Goal: Task Accomplishment & Management: Use online tool/utility

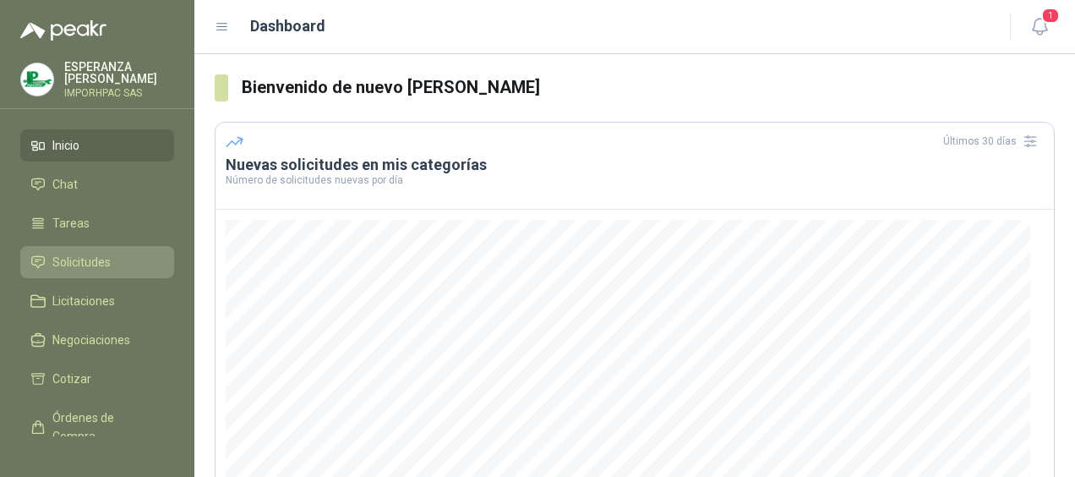
click at [99, 261] on span "Solicitudes" at bounding box center [81, 262] width 58 height 19
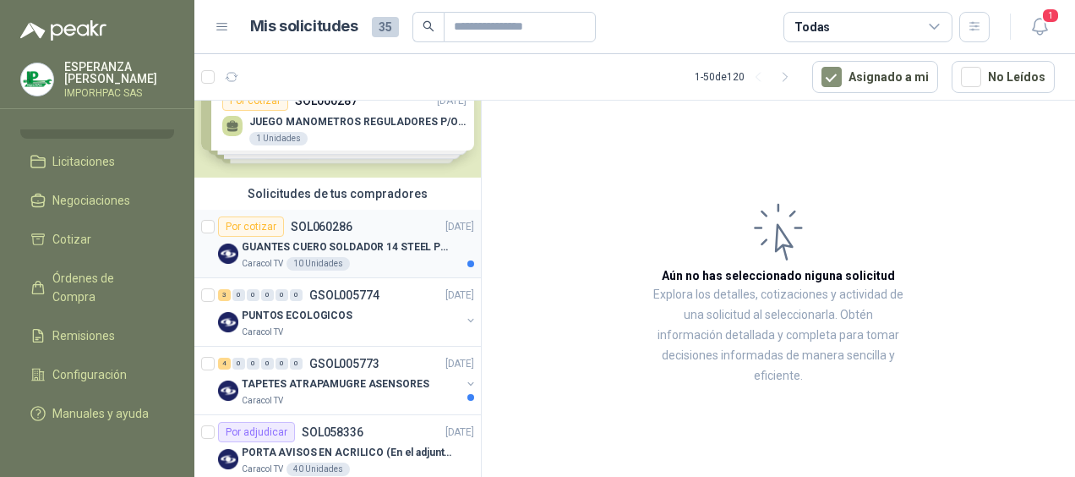
scroll to position [84, 0]
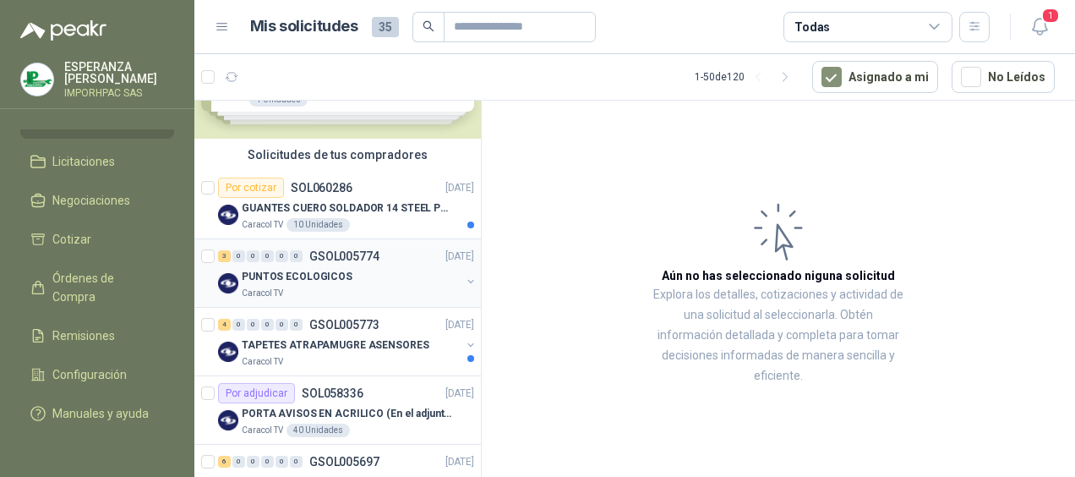
click at [252, 269] on p "PUNTOS ECOLOGICOS" at bounding box center [297, 277] width 111 height 16
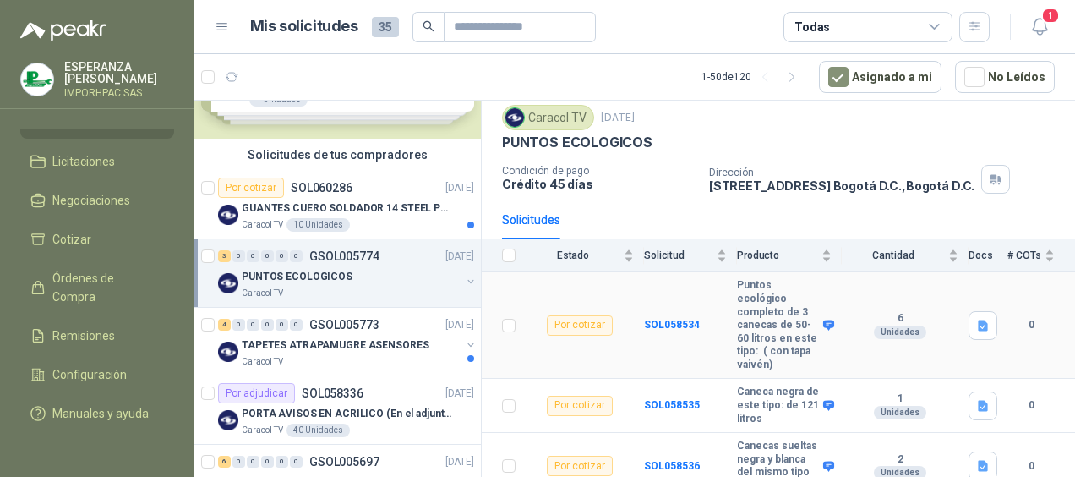
scroll to position [95, 0]
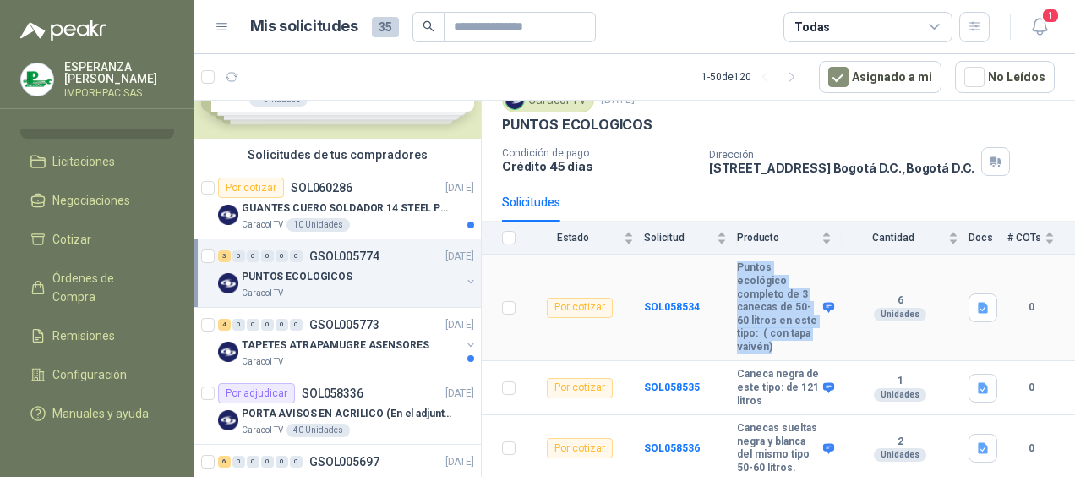
drag, startPoint x: 734, startPoint y: 237, endPoint x: 790, endPoint y: 330, distance: 109.1
click at [790, 330] on tr "Por cotizar SOL058534 Puntos ecológico completo de 3 canecas de 50-60 litros en…" at bounding box center [778, 307] width 593 height 106
drag, startPoint x: 790, startPoint y: 330, endPoint x: 762, endPoint y: 296, distance: 44.5
copy tr "Puntos ecológico completo de 3 canecas de 50-60 litros en este tipo: ( con tapa…"
click at [863, 342] on td "6 Unidades" at bounding box center [904, 307] width 127 height 106
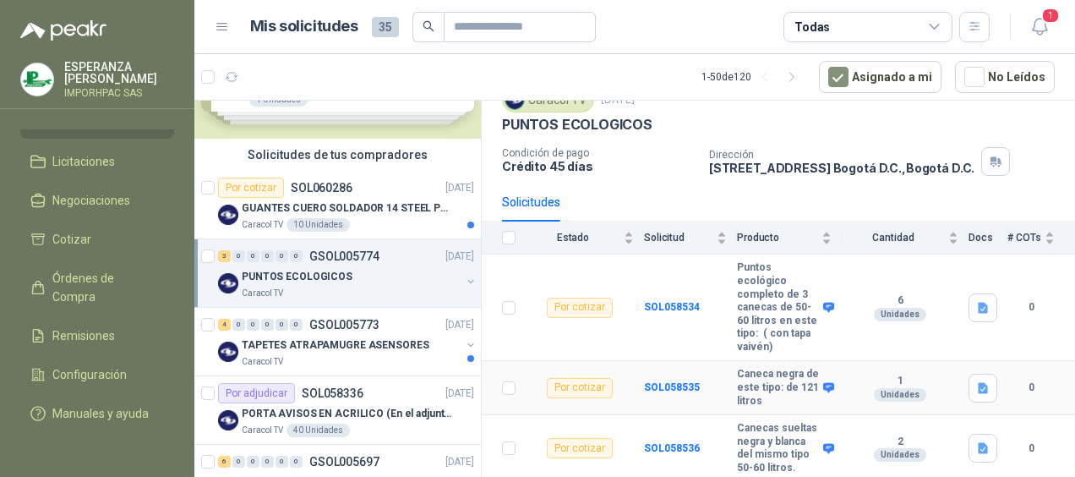
click at [611, 397] on td "Por cotizar" at bounding box center [585, 388] width 118 height 54
click at [600, 379] on div "Por cotizar" at bounding box center [580, 388] width 66 height 20
click at [568, 378] on div "Por cotizar" at bounding box center [580, 388] width 66 height 20
drag, startPoint x: 568, startPoint y: 376, endPoint x: 592, endPoint y: 377, distance: 24.5
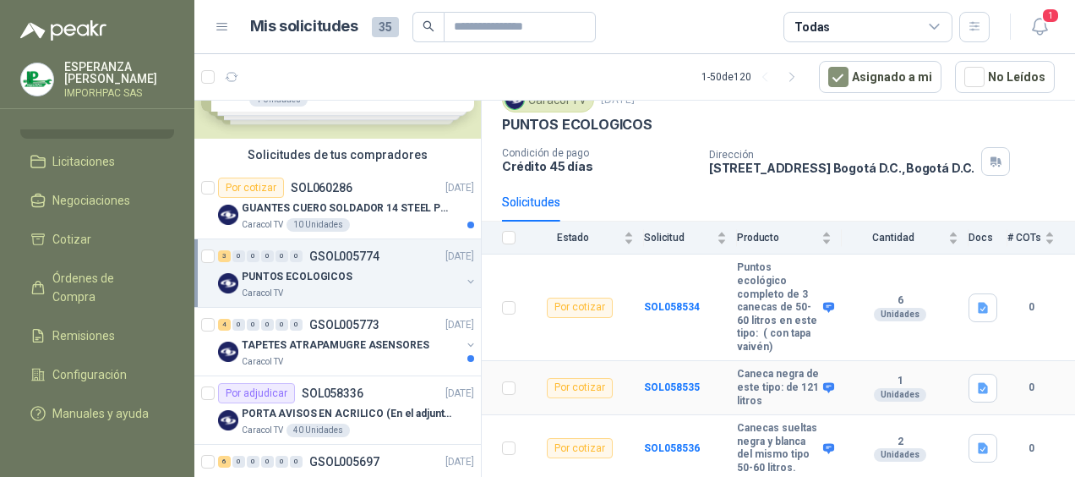
click at [592, 378] on div "Por cotizar" at bounding box center [580, 388] width 66 height 20
click at [678, 381] on b "SOL058535" at bounding box center [672, 387] width 56 height 12
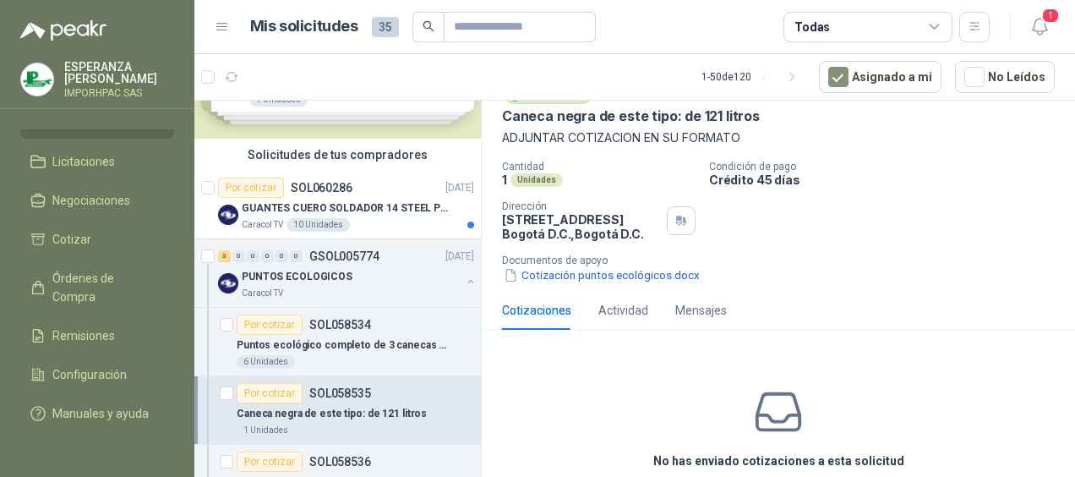
scroll to position [152, 0]
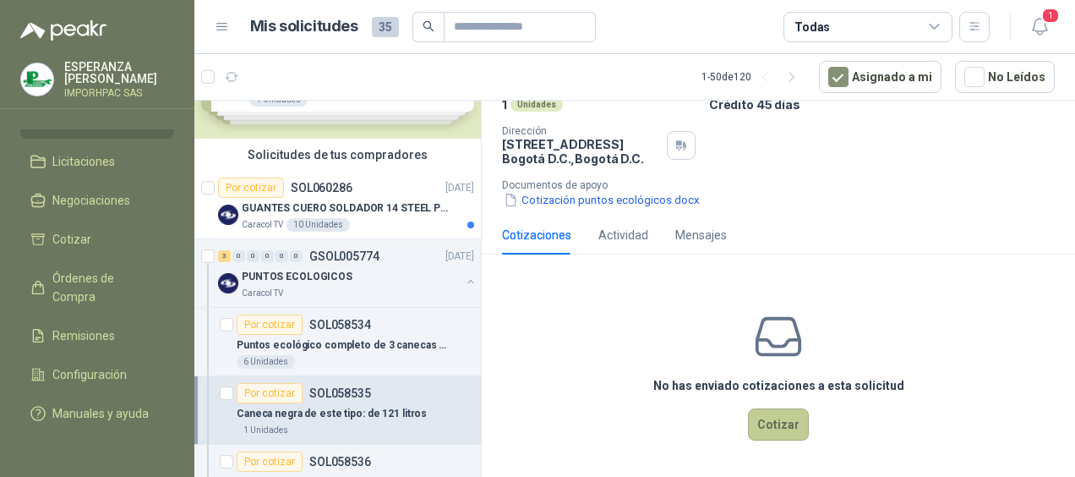
click at [766, 422] on button "Cotizar" at bounding box center [778, 424] width 61 height 32
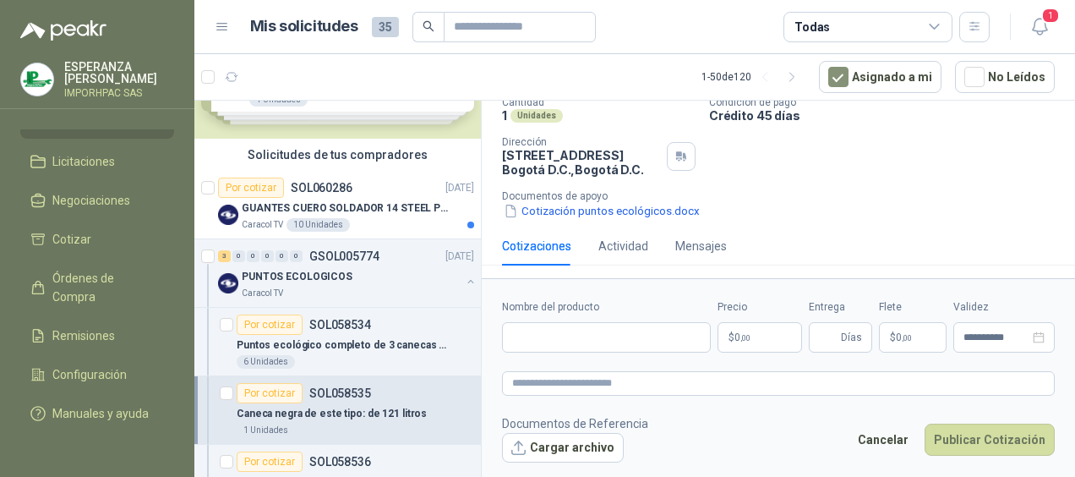
scroll to position [140, 0]
click at [257, 270] on p "PUNTOS ECOLOGICOS" at bounding box center [297, 277] width 111 height 16
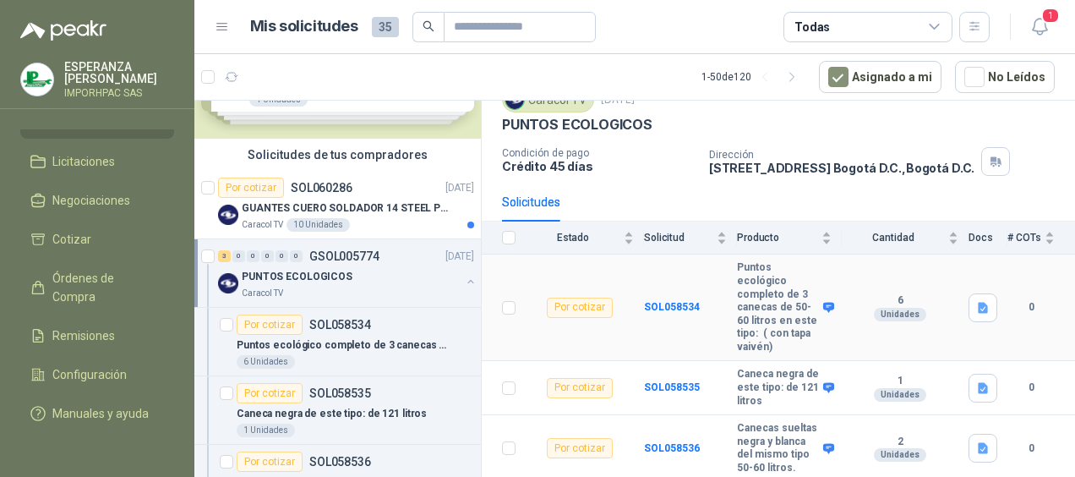
scroll to position [95, 0]
drag, startPoint x: 736, startPoint y: 363, endPoint x: 796, endPoint y: 389, distance: 65.1
click at [796, 389] on tr "Por cotizar SOL058535 Caneca negra de este tipo: de 121 litros 1 Unidades 0" at bounding box center [778, 388] width 593 height 54
drag, startPoint x: 796, startPoint y: 389, endPoint x: 761, endPoint y: 384, distance: 35.0
copy tr "Caneca negra de este tipo: de 121 litros"
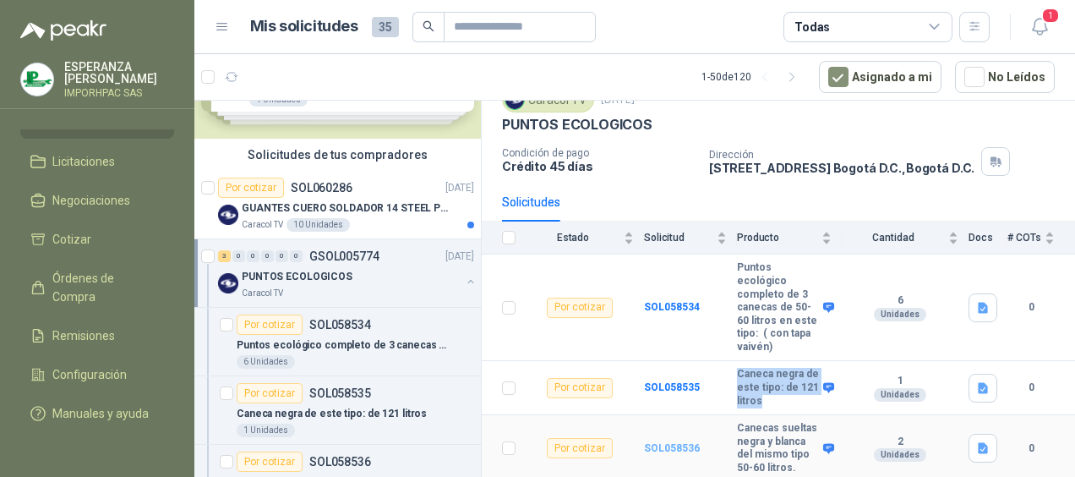
click at [678, 442] on b "SOL058536" at bounding box center [672, 448] width 56 height 12
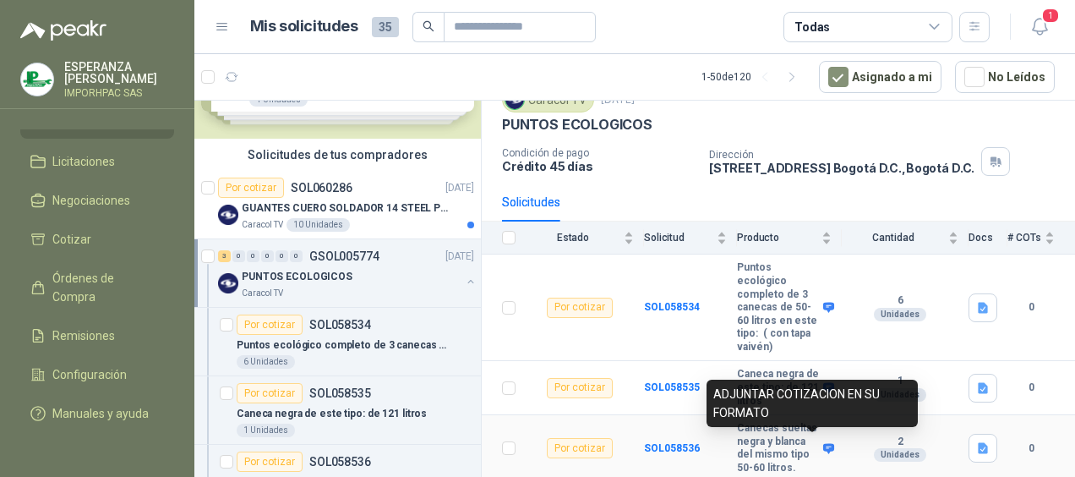
scroll to position [95, 0]
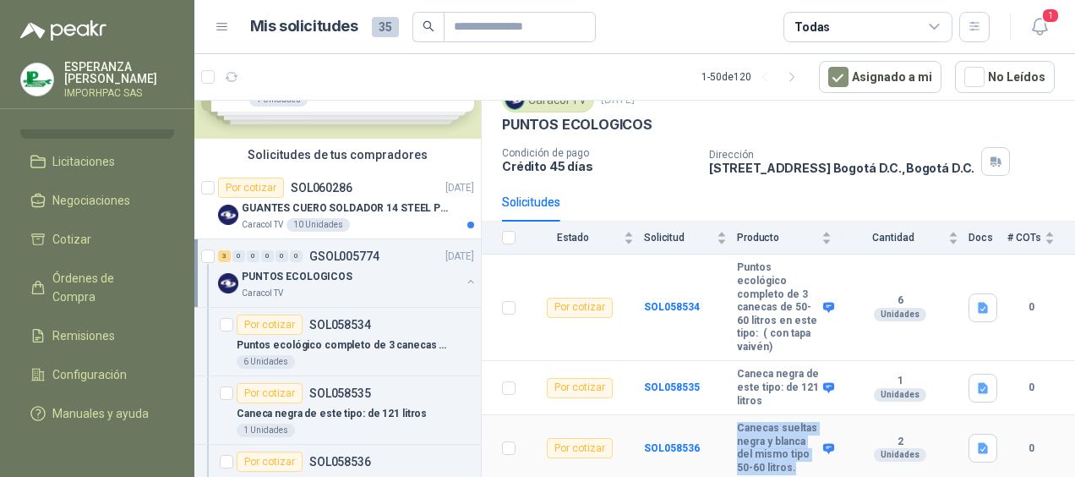
drag, startPoint x: 735, startPoint y: 412, endPoint x: 803, endPoint y: 466, distance: 86.6
click at [803, 466] on tr "Por cotizar SOL058536 Canecas sueltas negra y blanca del mismo tipo 50-60 litro…" at bounding box center [778, 448] width 593 height 67
drag, startPoint x: 803, startPoint y: 466, endPoint x: 752, endPoint y: 447, distance: 54.3
copy tr "Canecas sueltas negra y blanca del mismo tipo 50-60 litros."
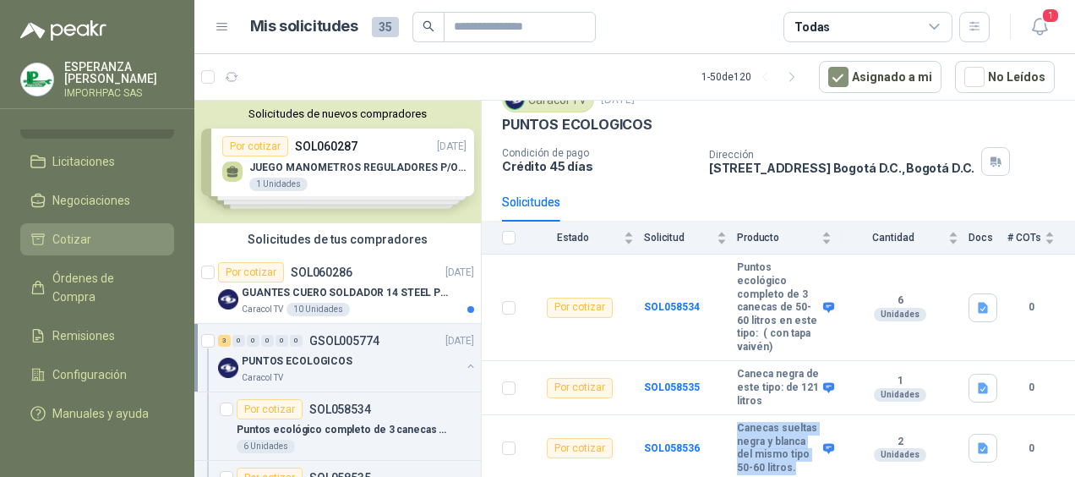
click at [74, 230] on span "Cotizar" at bounding box center [71, 239] width 39 height 19
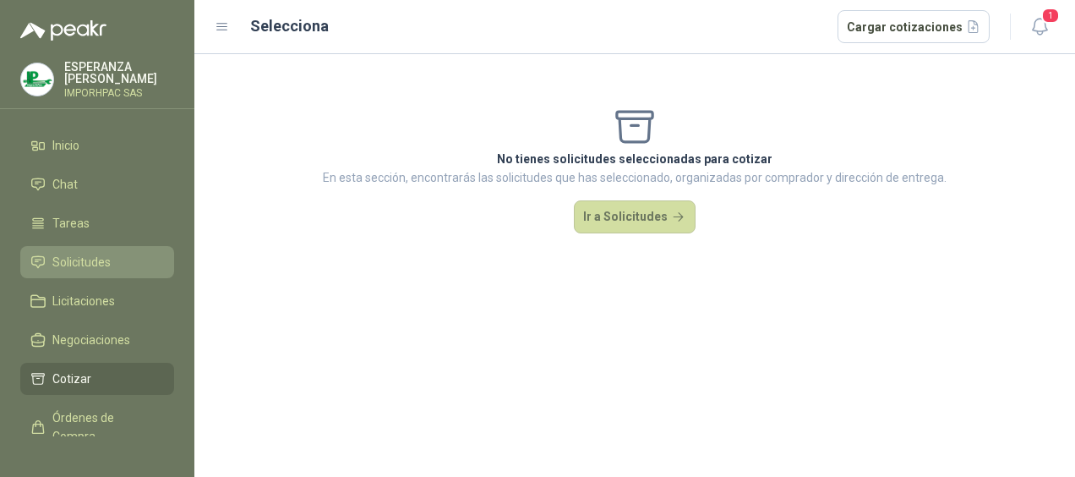
click at [72, 260] on span "Solicitudes" at bounding box center [81, 262] width 58 height 19
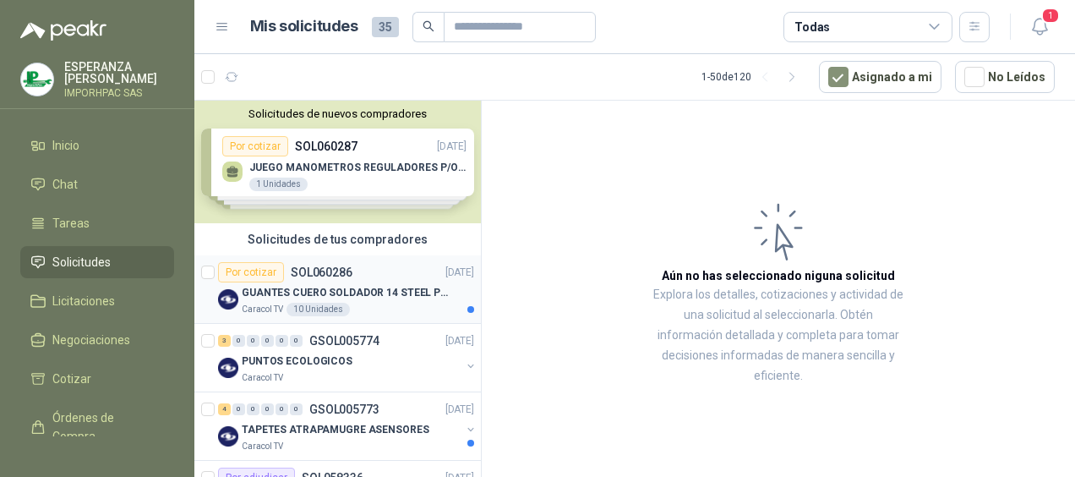
click at [302, 291] on p "GUANTES CUERO SOLDADOR 14 STEEL PRO SAFE(ADJUNTO FICHA TECNIC)" at bounding box center [347, 293] width 210 height 16
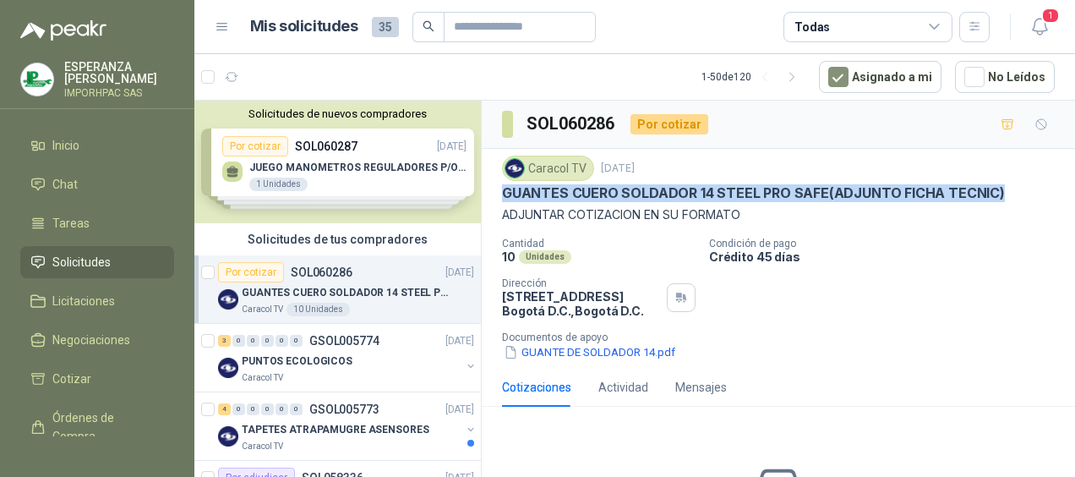
drag, startPoint x: 500, startPoint y: 184, endPoint x: 997, endPoint y: 184, distance: 496.8
click at [997, 184] on div "Caracol TV [DATE] GUANTES CUERO SOLDADOR 14 STEEL PRO SAFE(ADJUNTO FICHA TECNIC…" at bounding box center [778, 258] width 593 height 219
copy p "GUANTES CUERO SOLDADOR 14 STEEL PRO SAFE(ADJUNTO FICHA TECNIC)"
